Goal: Download file/media

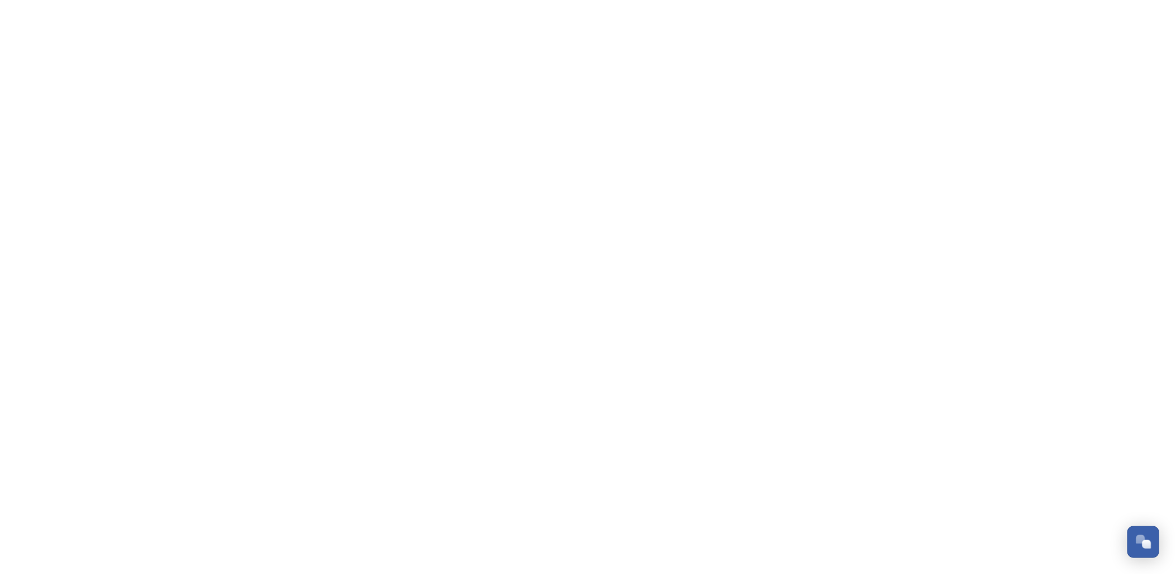
scroll to position [3131, 0]
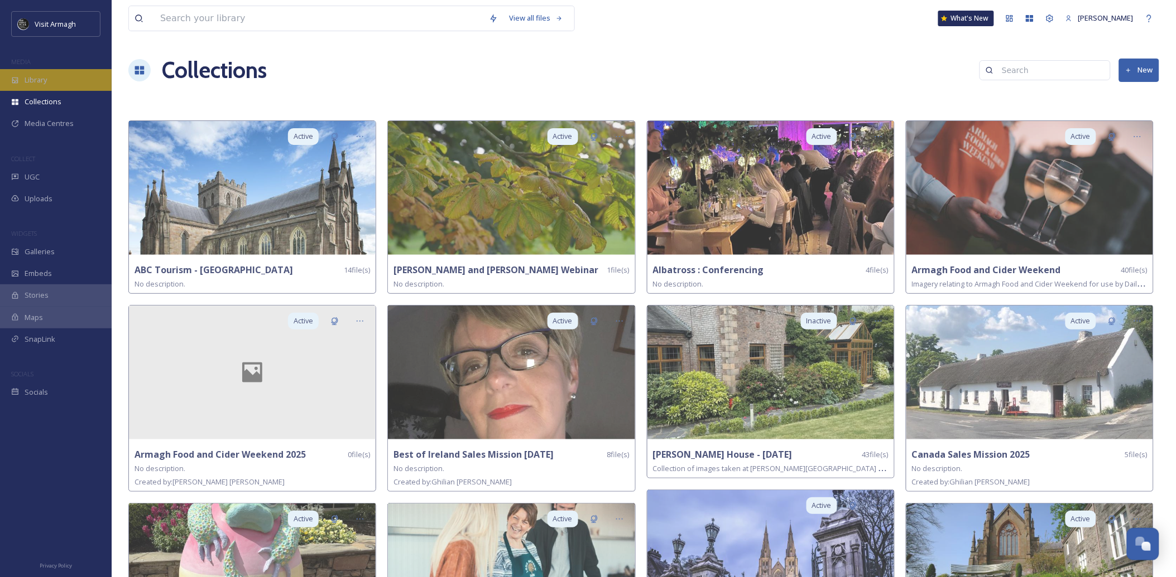
click at [42, 82] on span "Library" at bounding box center [36, 80] width 22 height 11
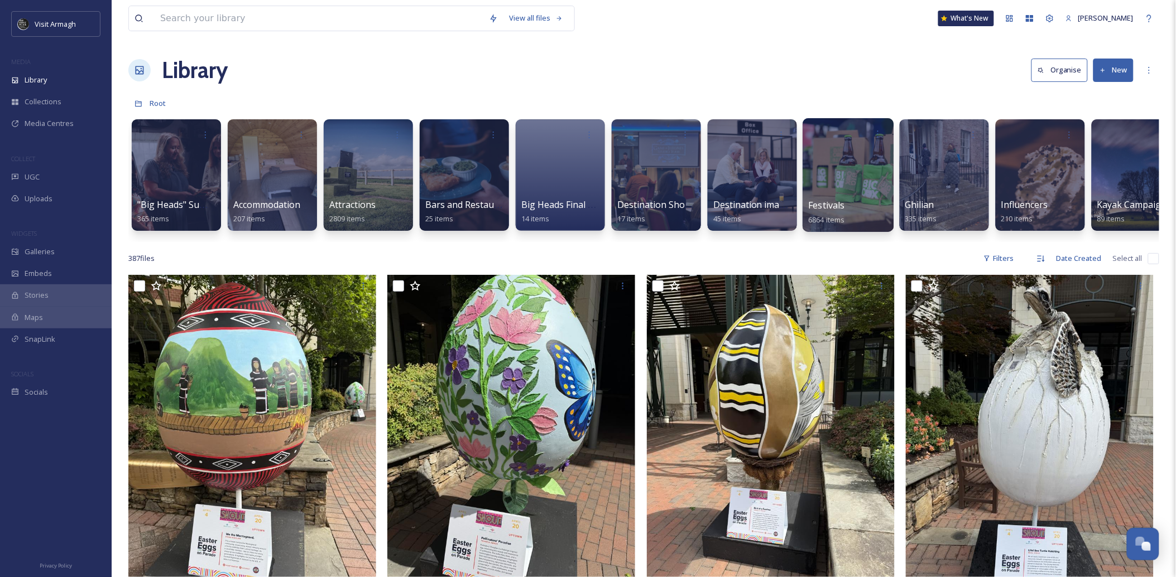
click at [840, 151] on div at bounding box center [847, 175] width 91 height 114
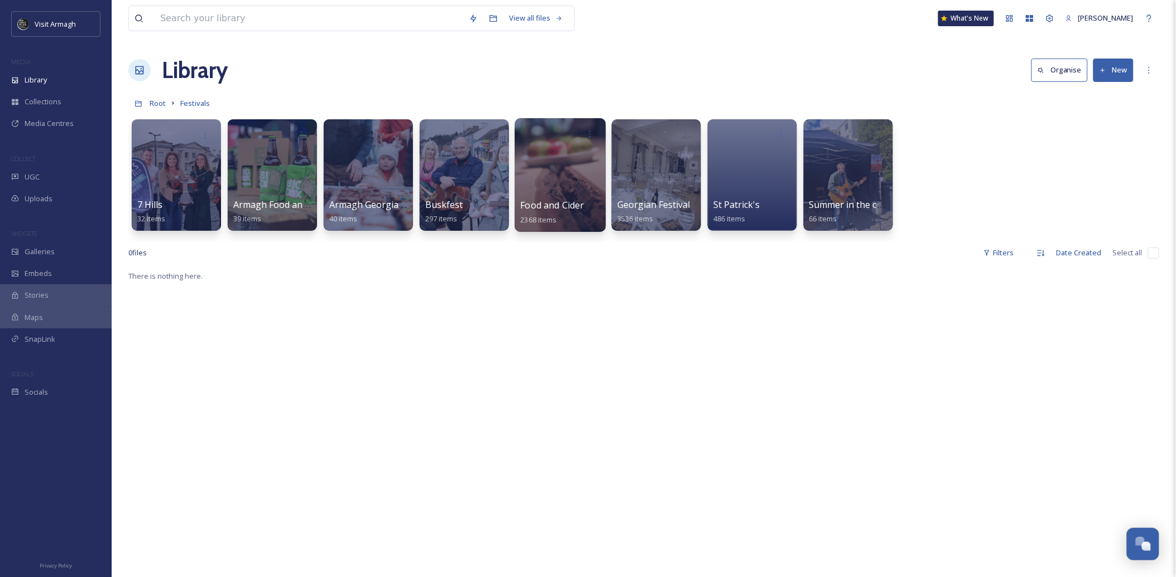
click at [554, 172] on div at bounding box center [559, 175] width 91 height 114
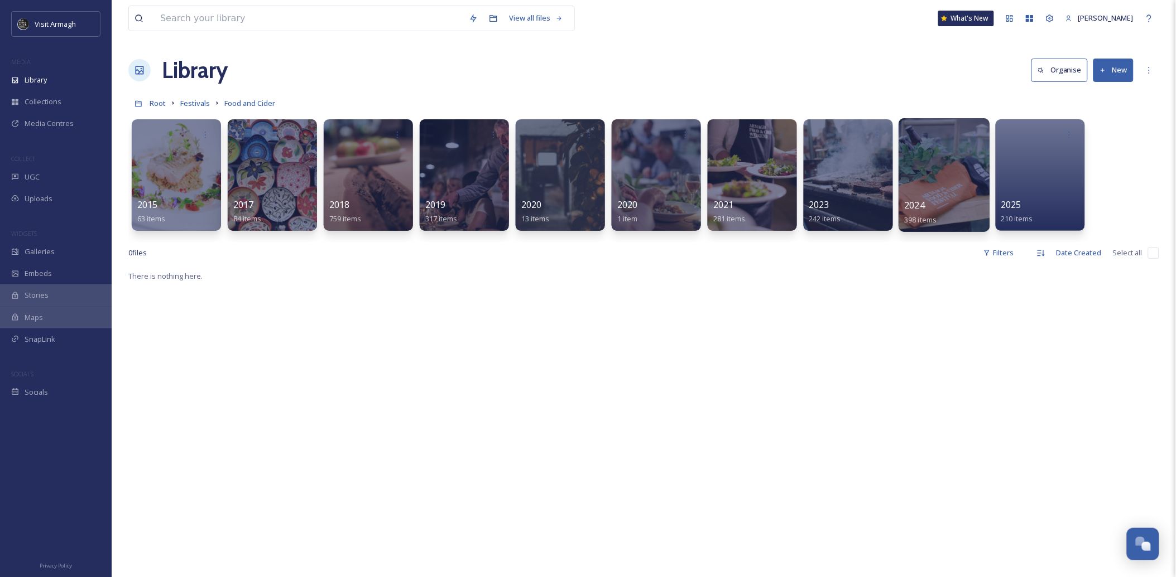
click at [931, 175] on div at bounding box center [943, 175] width 91 height 114
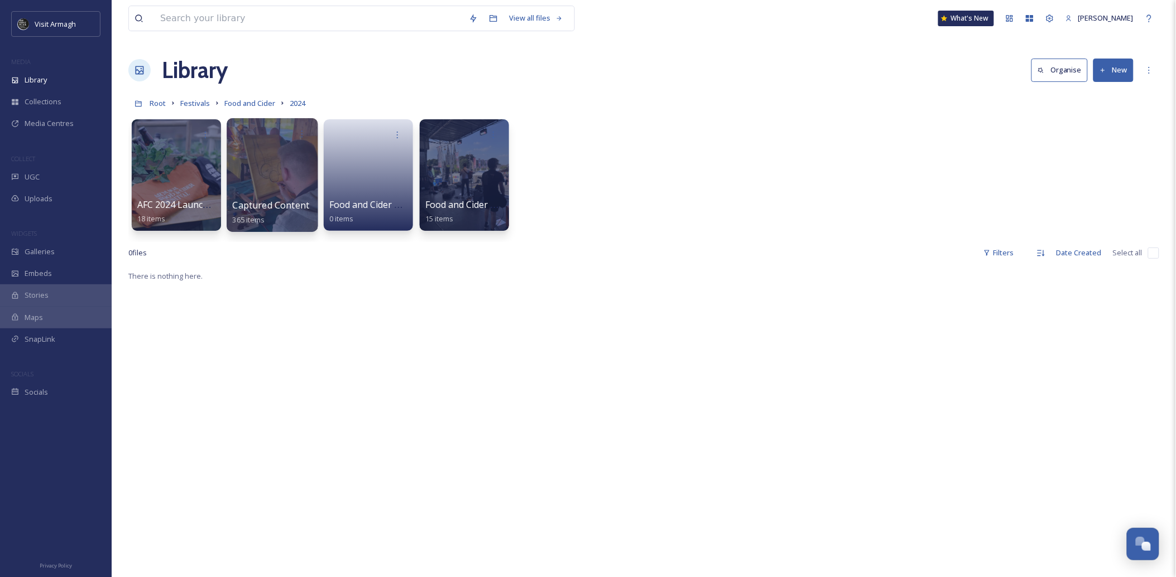
click at [269, 170] on div at bounding box center [272, 175] width 91 height 114
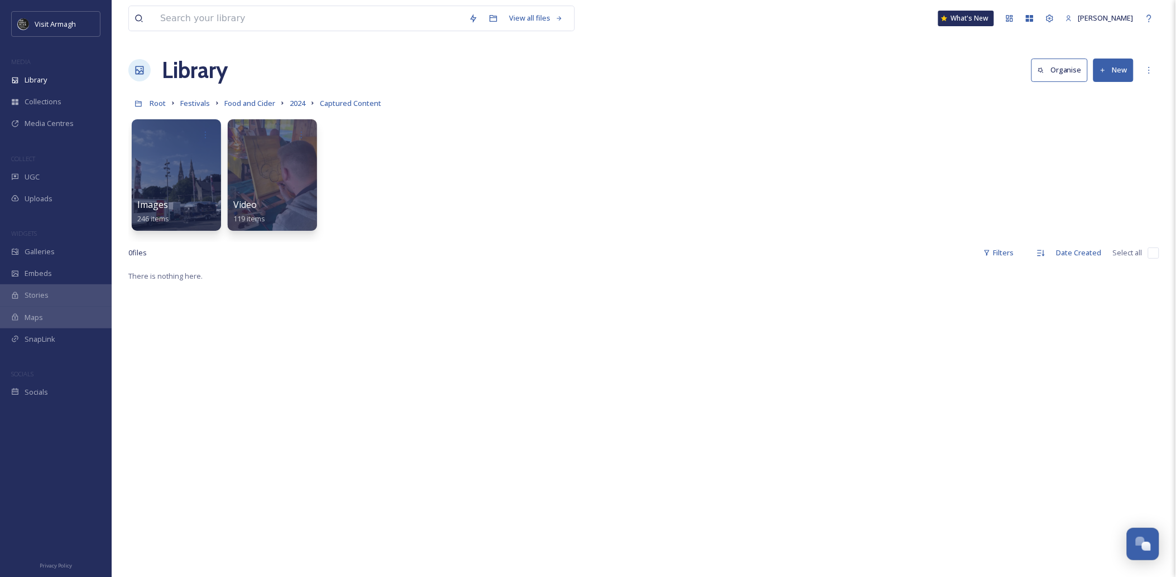
click at [269, 170] on div at bounding box center [272, 175] width 89 height 112
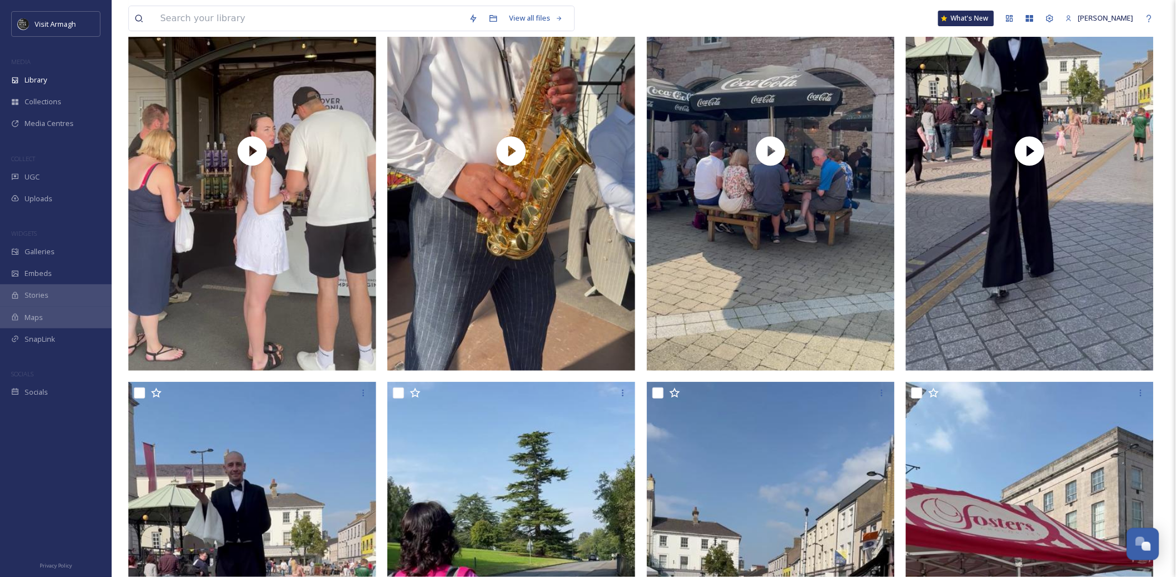
scroll to position [2807, 0]
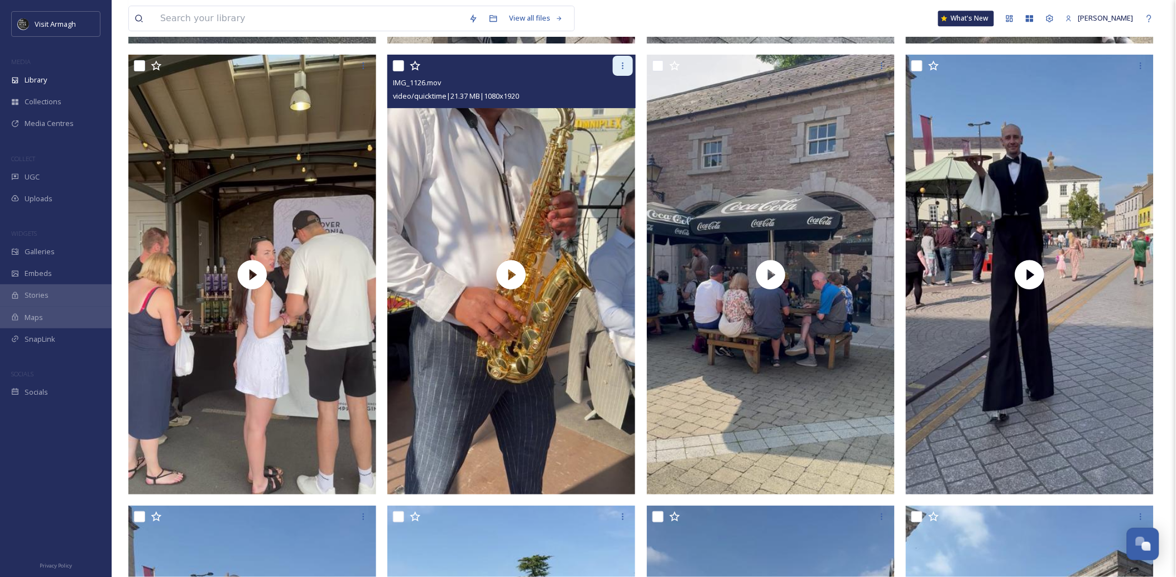
click at [617, 71] on div at bounding box center [623, 66] width 20 height 20
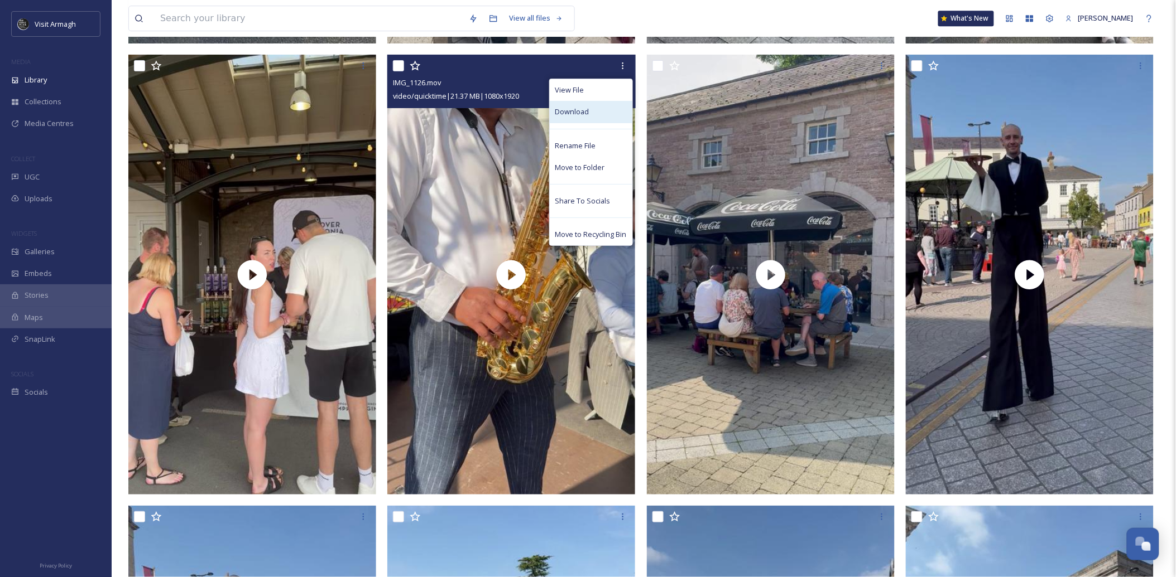
click at [601, 106] on div "Download" at bounding box center [591, 112] width 83 height 22
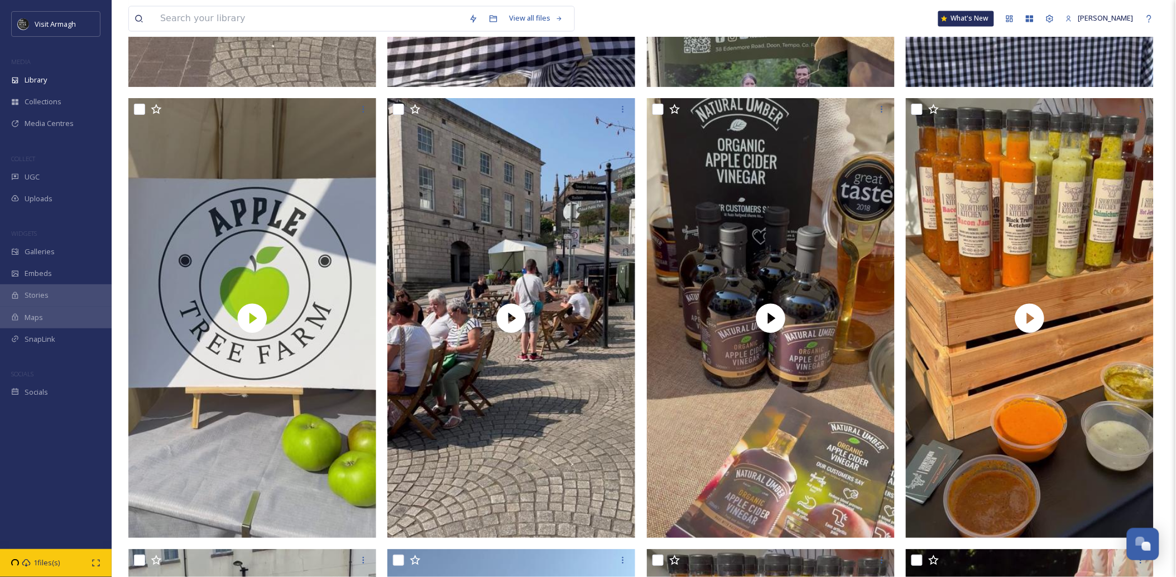
scroll to position [6766, 0]
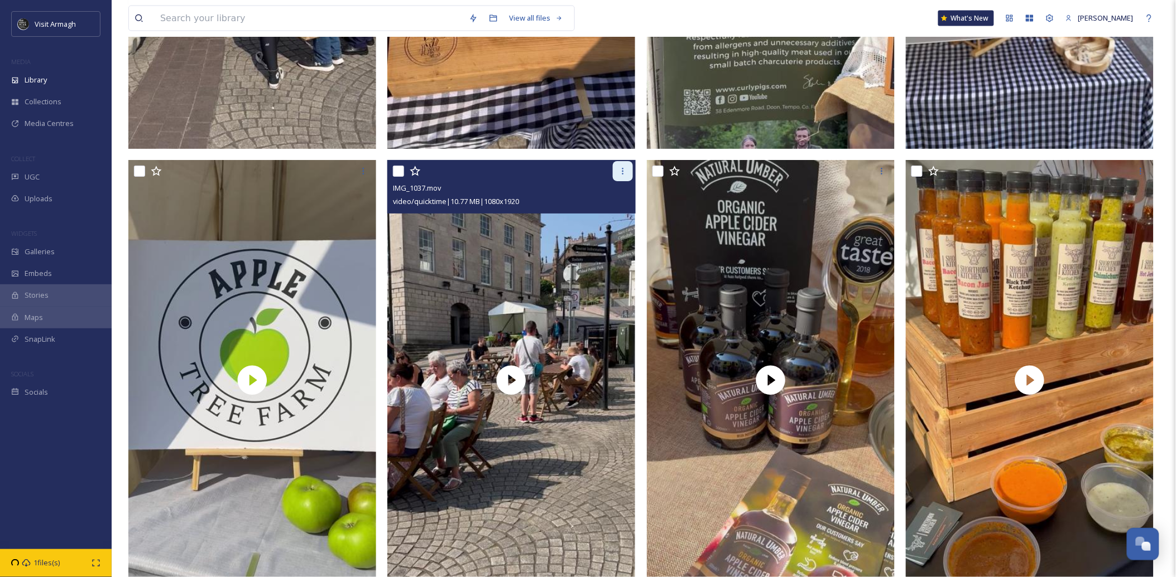
click at [621, 173] on icon at bounding box center [622, 171] width 9 height 9
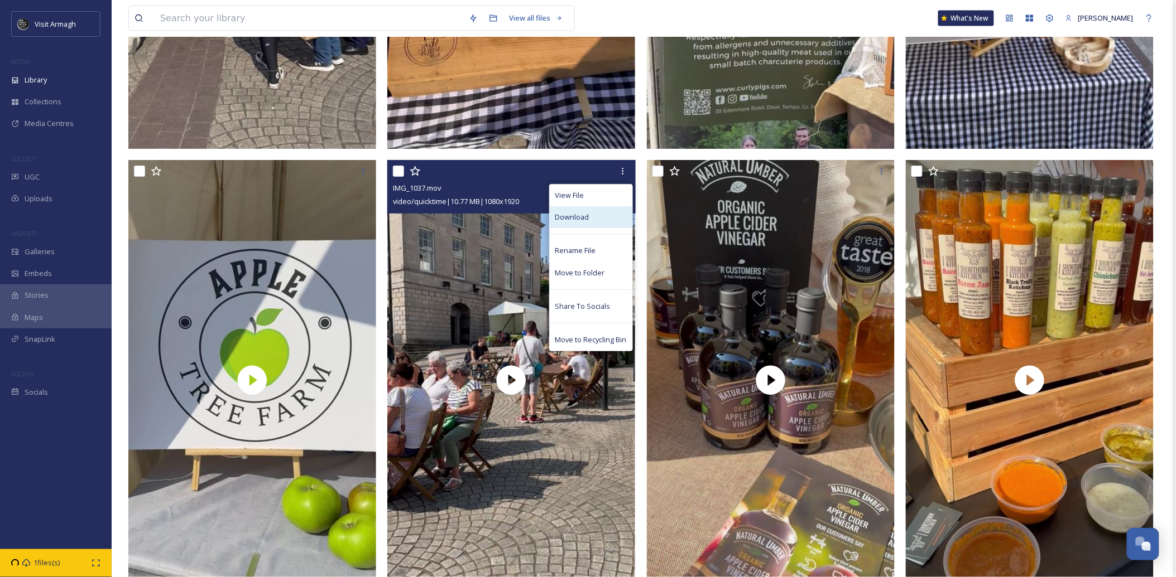
click at [593, 218] on div "Download" at bounding box center [591, 217] width 83 height 22
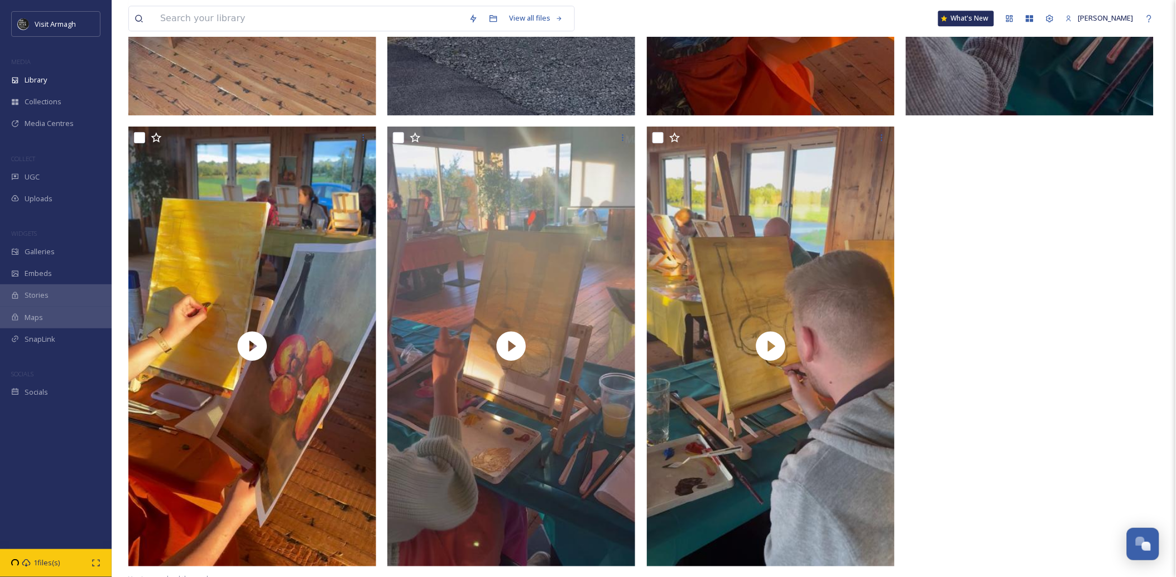
scroll to position [13129, 0]
